Goal: Task Accomplishment & Management: Manage account settings

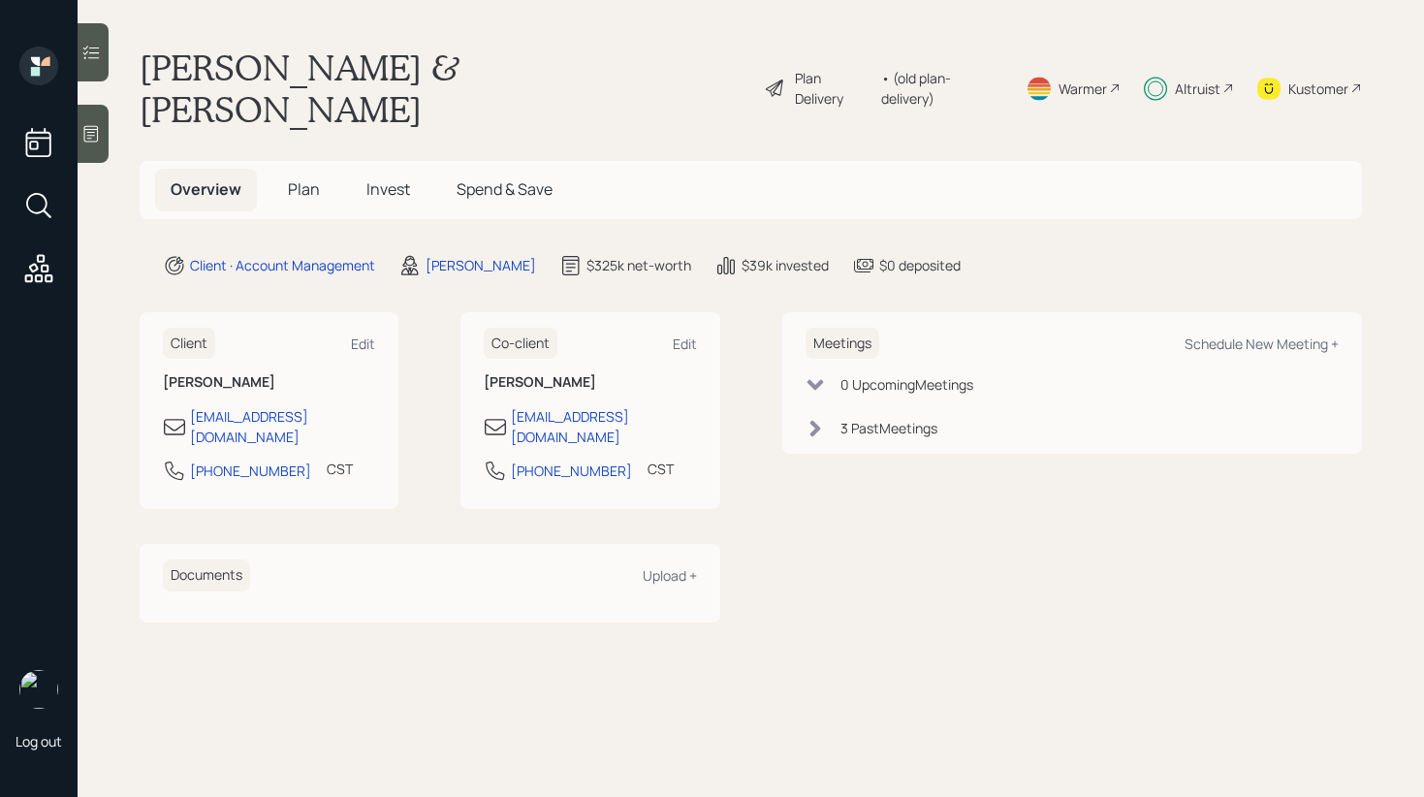
click at [397, 178] on span "Invest" at bounding box center [388, 188] width 44 height 21
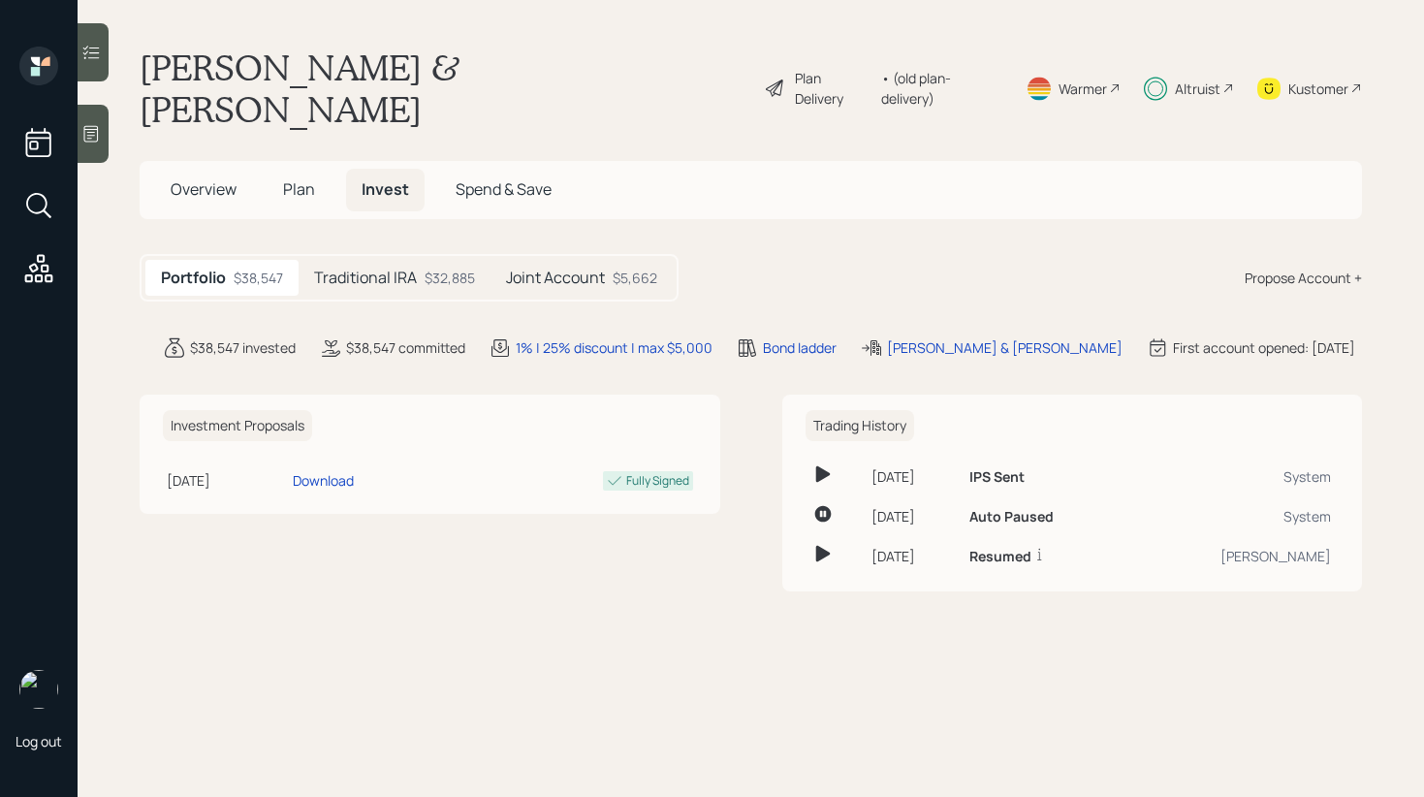
click at [103, 48] on div at bounding box center [93, 52] width 31 height 58
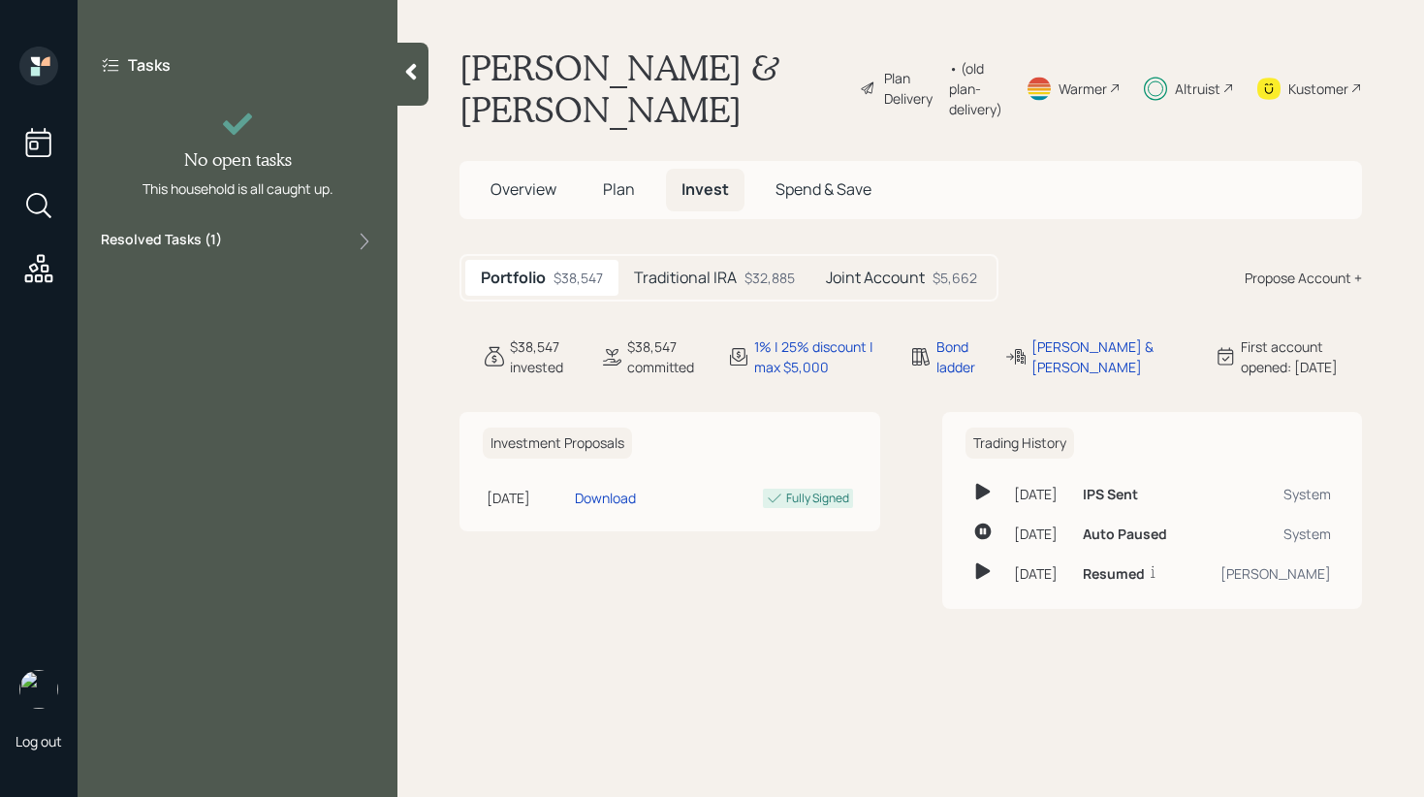
click at [324, 243] on div "Resolved Tasks ( 1 )" at bounding box center [237, 241] width 273 height 23
click at [316, 245] on div "Resolved Tasks ( 1 )" at bounding box center [237, 241] width 273 height 23
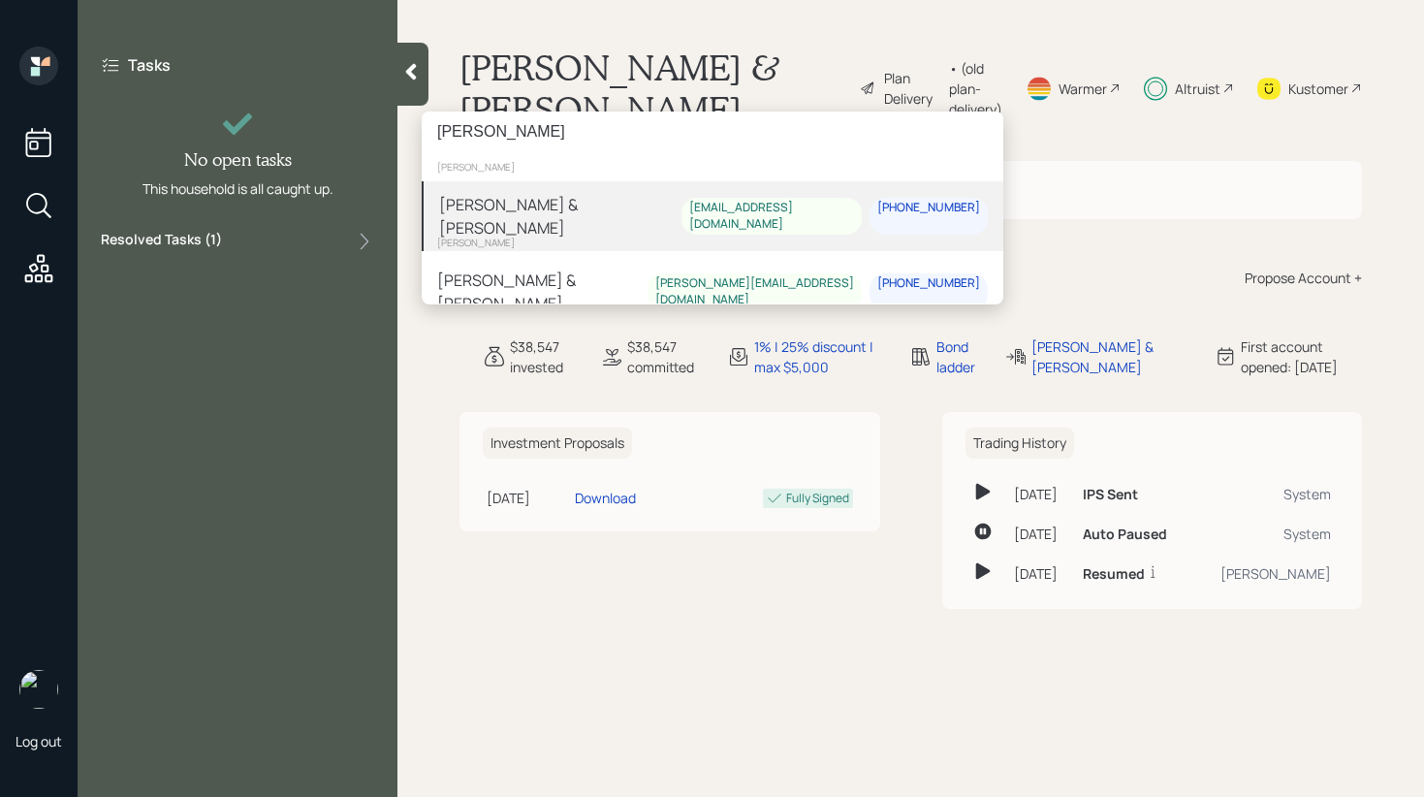
type input "Jacqueline"
click at [577, 207] on div "[PERSON_NAME] & [PERSON_NAME]" at bounding box center [560, 216] width 242 height 47
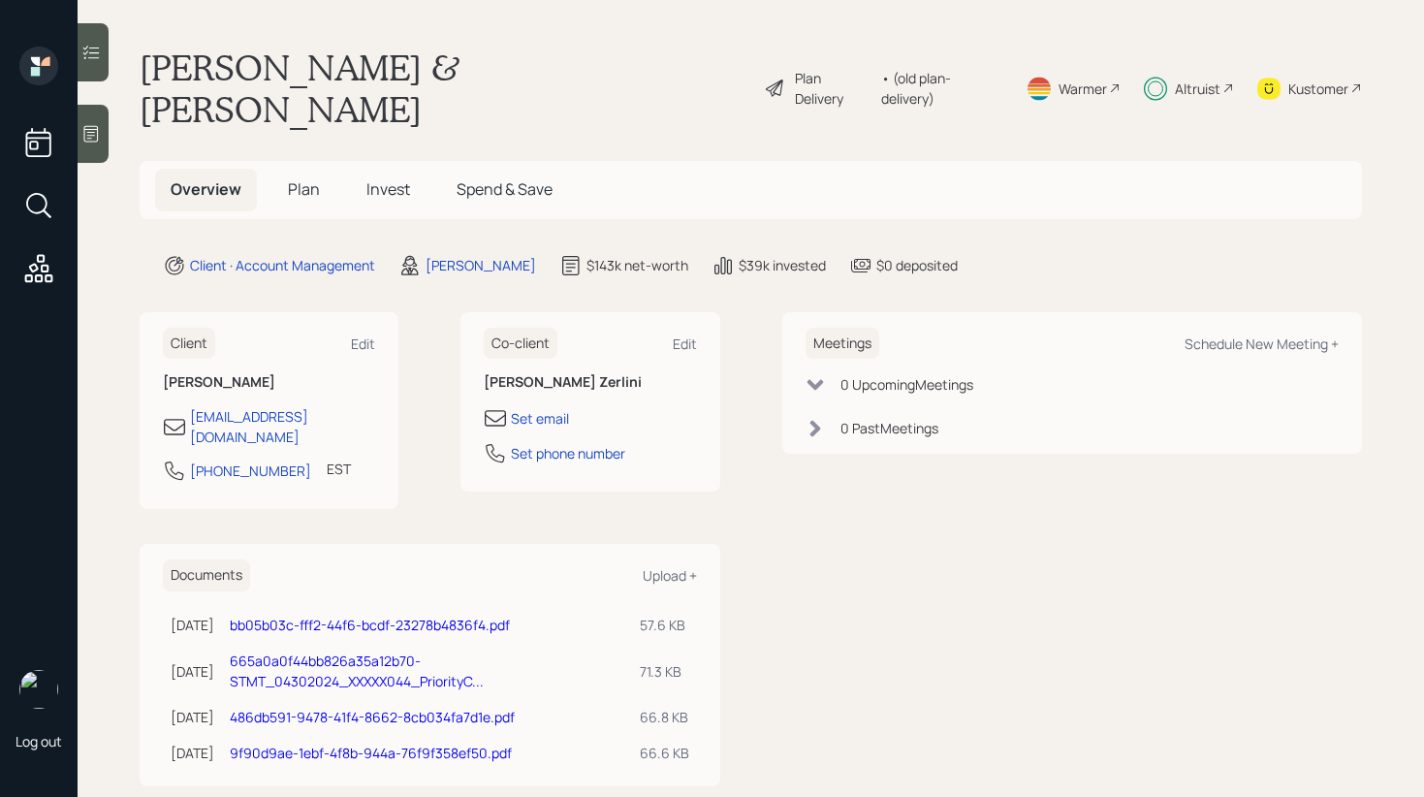
click at [98, 53] on icon at bounding box center [90, 52] width 19 height 19
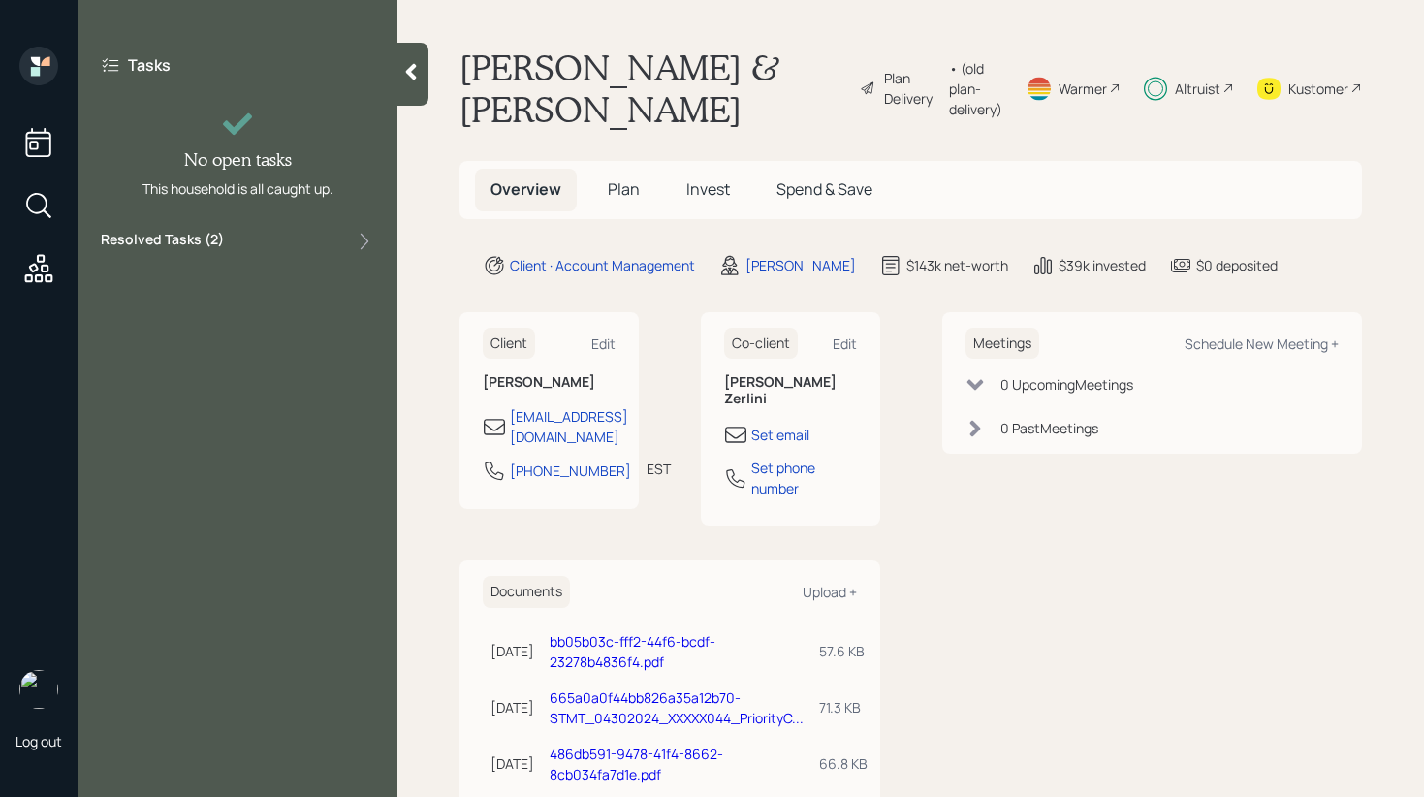
click at [339, 249] on div "Resolved Tasks ( 2 )" at bounding box center [237, 241] width 273 height 23
